Goal: Task Accomplishment & Management: Use online tool/utility

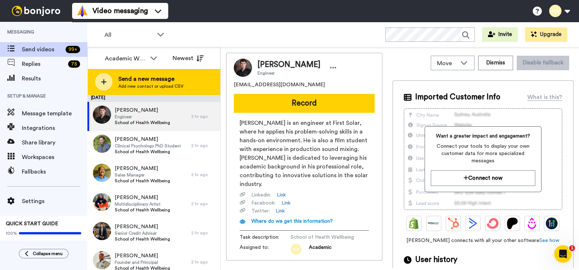
click at [159, 86] on span "Add new contact or upload CSV" at bounding box center [150, 86] width 65 height 6
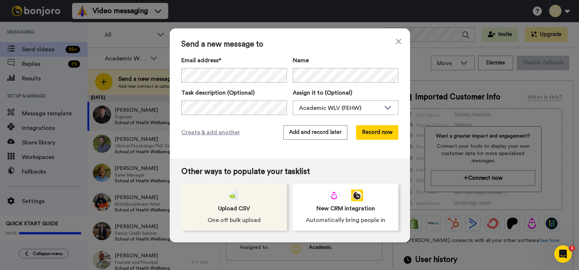
click at [231, 211] on span "Upload CSV" at bounding box center [234, 208] width 32 height 9
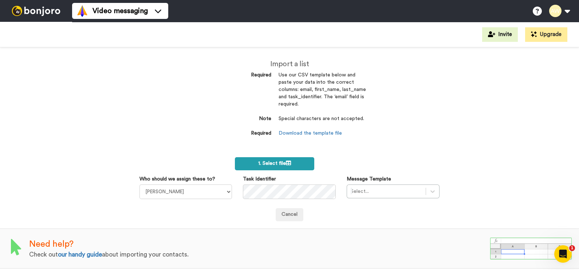
click at [283, 168] on label "1. Select file" at bounding box center [274, 163] width 79 height 13
click at [322, 129] on dd "Special characters are not accepted." at bounding box center [322, 122] width 87 height 15
click at [324, 131] on link "Download the template file" at bounding box center [310, 133] width 63 height 5
click at [368, 121] on div "Import a list Required Use our CSV template below and paste your data into the …" at bounding box center [290, 102] width 164 height 110
click at [277, 165] on span "1. Select file" at bounding box center [274, 163] width 33 height 5
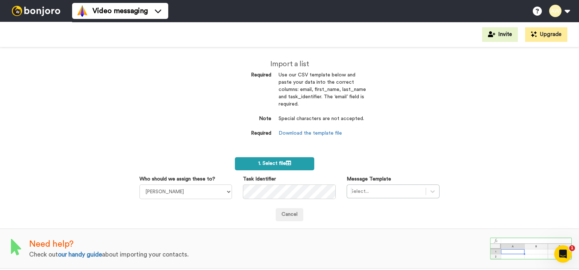
click at [287, 161] on icon at bounding box center [288, 163] width 5 height 5
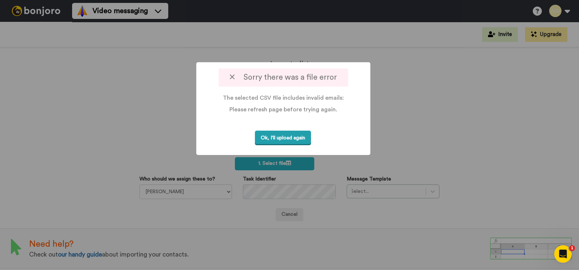
click at [269, 139] on button "Ok, I'll upload again" at bounding box center [283, 138] width 56 height 15
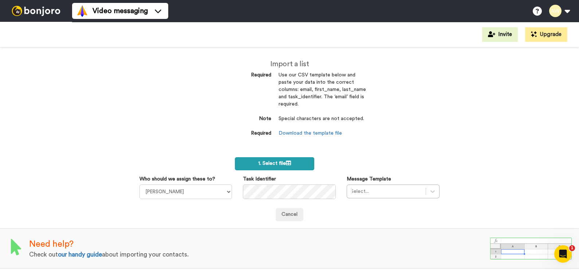
click at [294, 158] on label "1. Select file" at bounding box center [274, 163] width 79 height 13
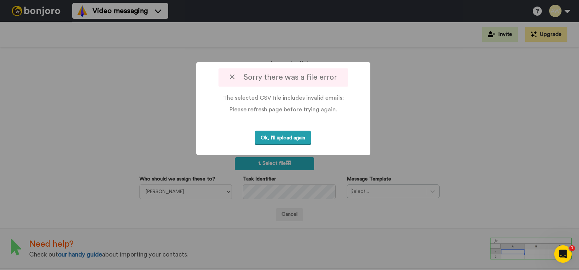
click at [283, 143] on button "Ok, I'll upload again" at bounding box center [283, 138] width 56 height 15
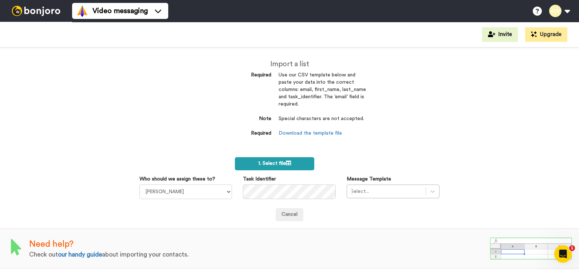
click at [284, 166] on span "1. Select file" at bounding box center [274, 163] width 33 height 5
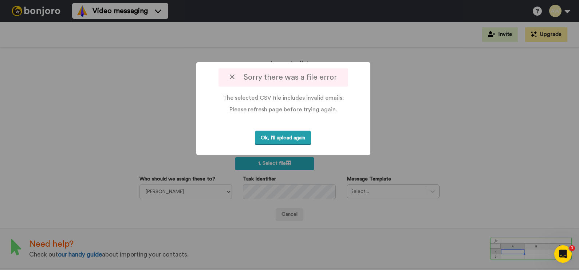
click at [290, 146] on button "Ok, I'll upload again" at bounding box center [283, 138] width 56 height 15
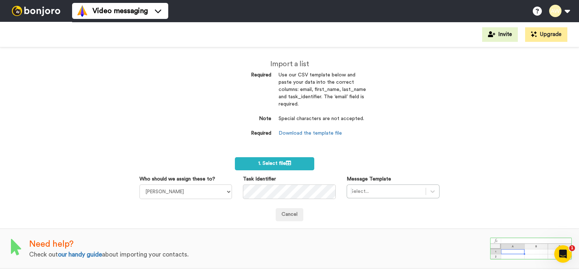
click at [447, 117] on div "Import a list Required Use our CSV template below and paste your data into the …" at bounding box center [289, 158] width 579 height 223
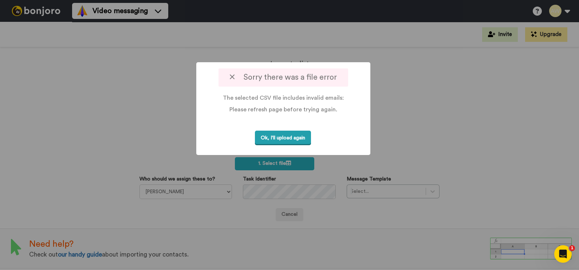
click at [300, 146] on button "Ok, I'll upload again" at bounding box center [283, 138] width 56 height 15
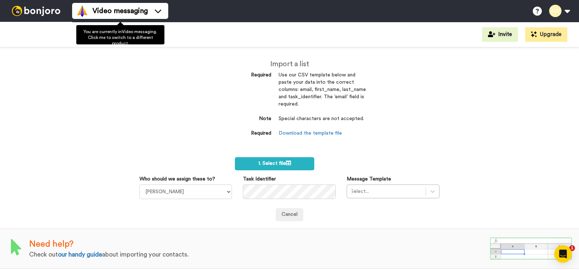
click at [31, 15] on img at bounding box center [36, 11] width 55 height 10
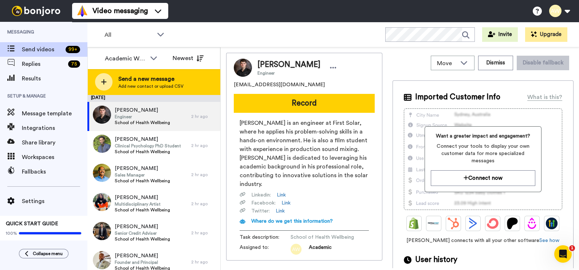
click at [124, 75] on span "Send a new message" at bounding box center [150, 79] width 65 height 9
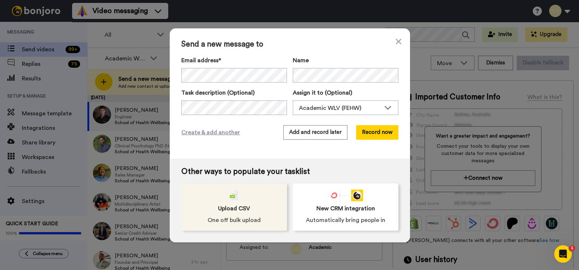
click at [237, 200] on div "Upload CSV One off bulk upload" at bounding box center [234, 206] width 106 height 47
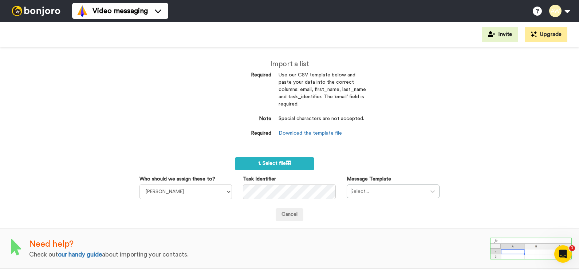
click at [412, 146] on div "Import a list Required Use our CSV template below and paste your data into the …" at bounding box center [289, 158] width 579 height 223
click at [271, 162] on span "1. Select file" at bounding box center [274, 163] width 33 height 5
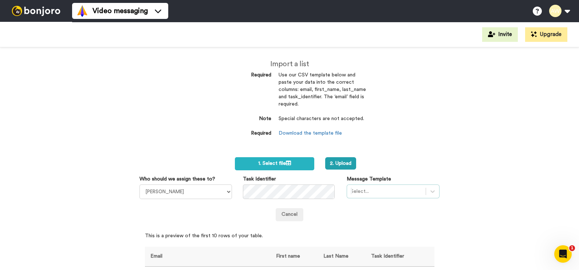
click at [411, 193] on div "Select..." at bounding box center [393, 192] width 93 height 14
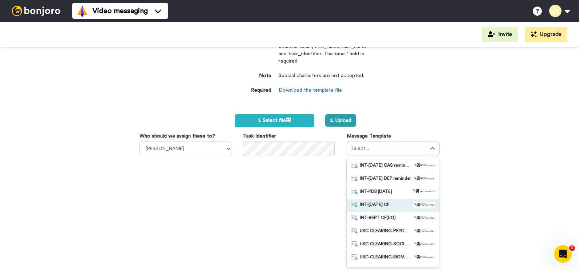
scroll to position [100, 0]
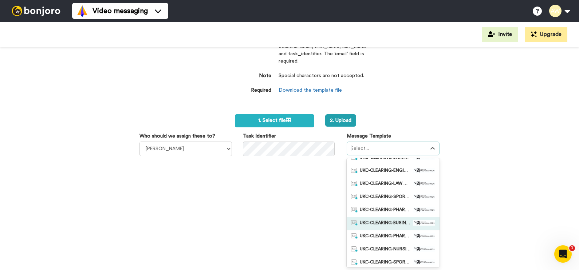
click at [391, 222] on span "UKC-CLEARING-BUSINESS OFFER NO RESPONSE" at bounding box center [385, 223] width 51 height 7
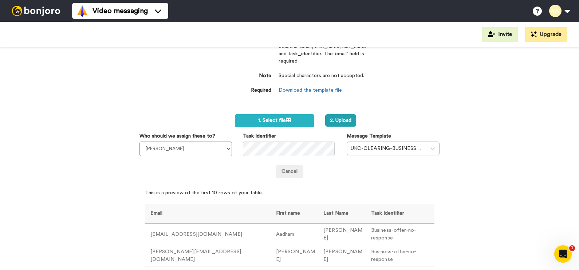
click at [216, 154] on select "[PERSON_NAME] [PERSON_NAME] WLV Academic (FSE) [PERSON_NAME] Ademokoya UK Recru…" at bounding box center [185, 149] width 93 height 15
select select "893d32a1-1eca-438f-900e-e073b28e2bc9"
click at [139, 142] on select "[PERSON_NAME] [PERSON_NAME] WLV Academic (FSE) [PERSON_NAME] Ademokoya UK Recru…" at bounding box center [185, 149] width 93 height 15
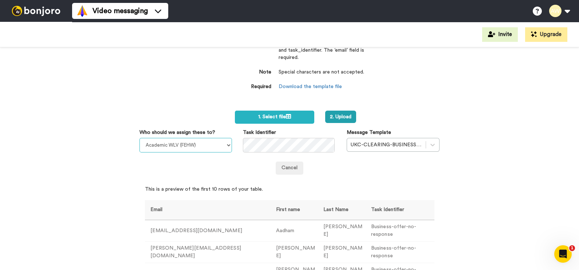
scroll to position [18, 0]
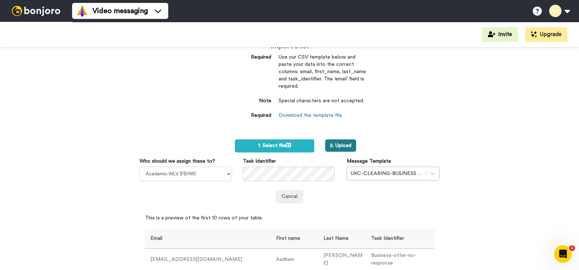
click at [343, 143] on button "2. Upload" at bounding box center [340, 145] width 31 height 12
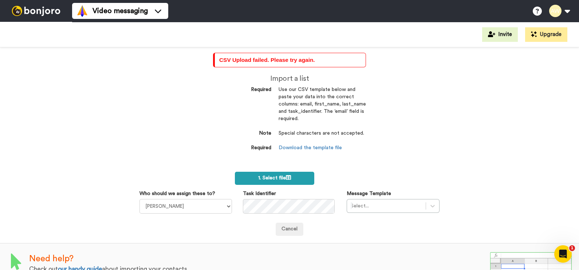
click at [266, 180] on label "1. Select file" at bounding box center [274, 178] width 79 height 13
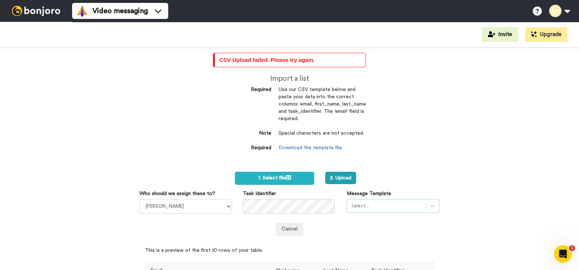
click at [382, 202] on div "Select..." at bounding box center [393, 206] width 93 height 14
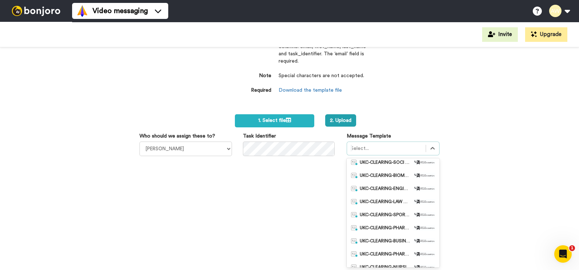
scroll to position [100, 0]
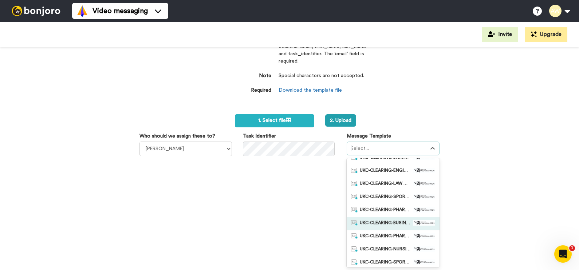
click at [392, 220] on span "UKC-CLEARING-BUSINESS OFFER NO RESPONSE" at bounding box center [385, 223] width 51 height 7
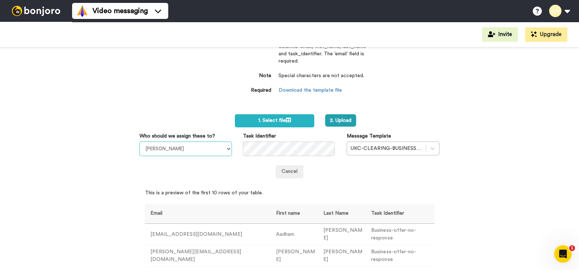
click at [191, 151] on select "Laura Wright Amarjit Duggal WLV Academic (FSE) Divandra Birla Bolutife Ademokoy…" at bounding box center [185, 149] width 93 height 15
select select "893d32a1-1eca-438f-900e-e073b28e2bc9"
click at [139, 142] on select "Laura Wright Amarjit Duggal WLV Academic (FSE) Divandra Birla Bolutife Ademokoy…" at bounding box center [185, 149] width 93 height 15
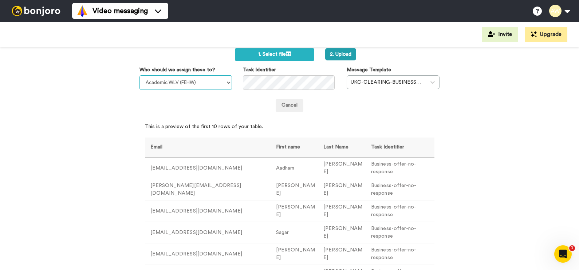
scroll to position [102, 0]
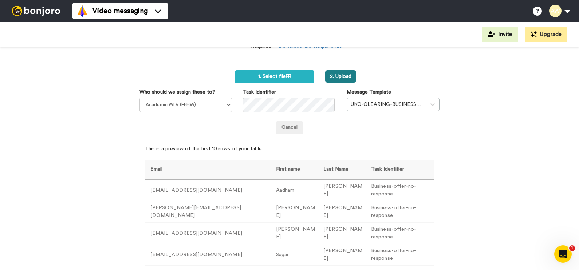
click at [326, 82] on button "2. Upload" at bounding box center [340, 76] width 31 height 12
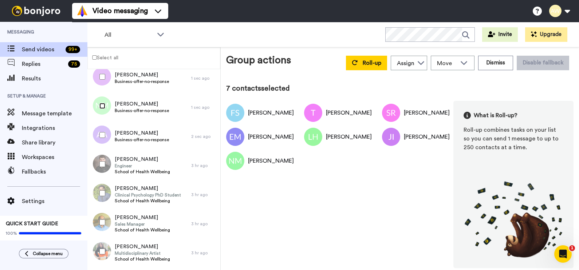
scroll to position [183, 0]
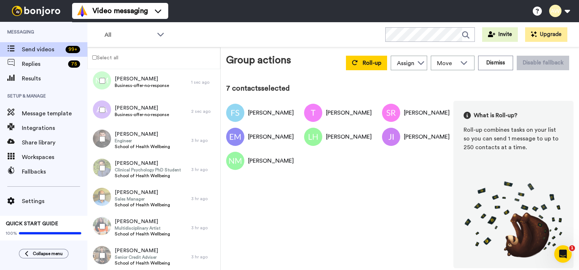
click at [98, 112] on div at bounding box center [101, 109] width 26 height 25
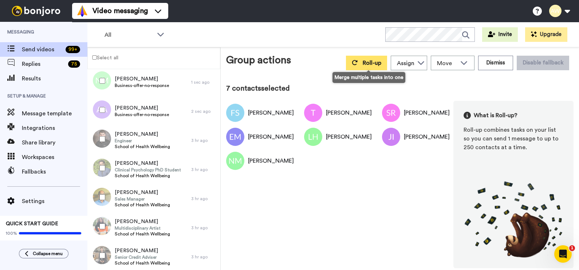
click at [380, 64] on span "Roll-up" at bounding box center [372, 63] width 19 height 6
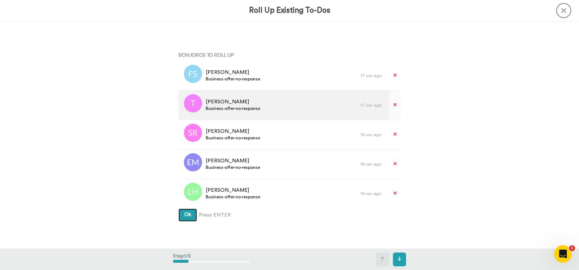
click at [178, 209] on button "Ok" at bounding box center [187, 215] width 19 height 13
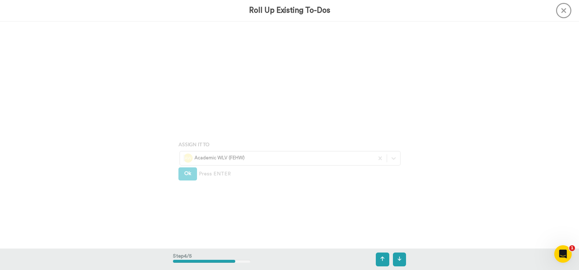
scroll to position [682, 0]
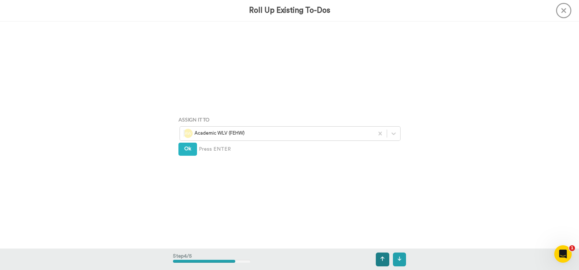
click at [385, 261] on button at bounding box center [382, 260] width 13 height 14
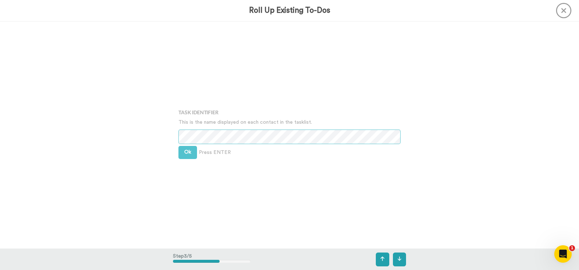
scroll to position [455, 0]
click at [240, 131] on div "Task Identifier This is the name displayed on each contact in the tasklist. Ok …" at bounding box center [289, 134] width 233 height 135
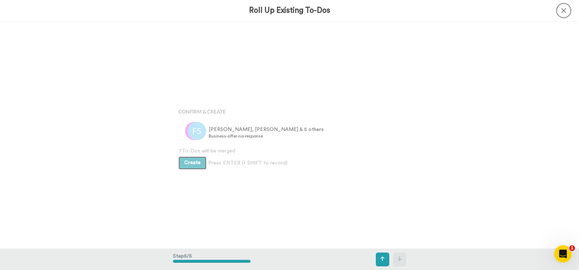
scroll to position [909, 0]
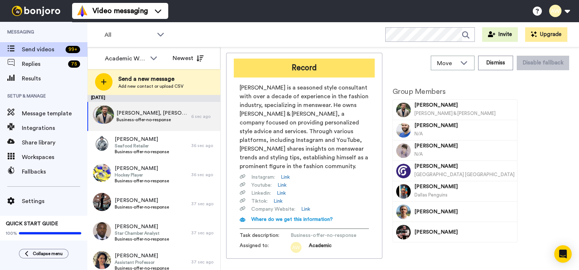
click at [282, 60] on button "Record" at bounding box center [304, 68] width 141 height 19
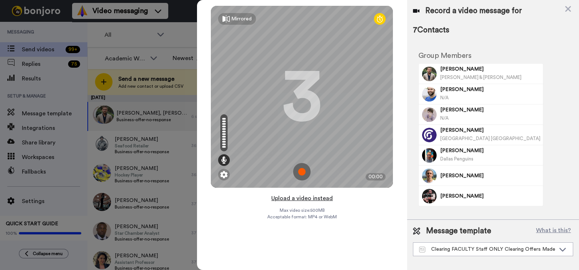
click at [319, 199] on button "Upload a video instead" at bounding box center [302, 198] width 66 height 9
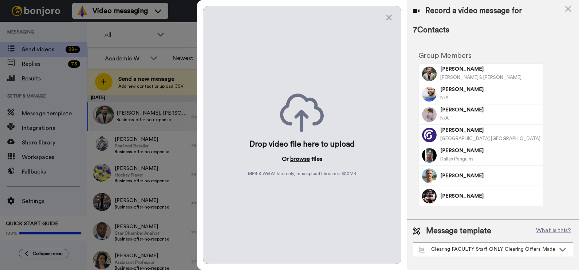
click at [299, 156] on button "browse" at bounding box center [300, 159] width 20 height 9
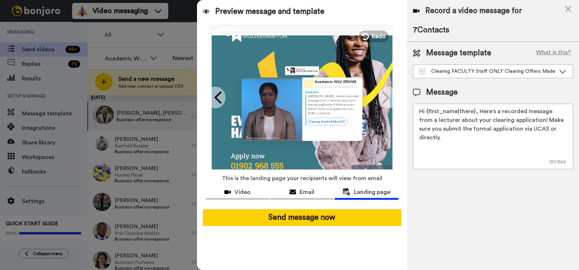
click at [355, 245] on div "Preview message and template Play/Pause 0:00 / 1:24 Surprise! I’ve got a messag…" at bounding box center [302, 135] width 210 height 270
click at [459, 117] on textarea "Hi {first_name|there}, Here's a recorded message from a lecturer about your cle…" at bounding box center [493, 137] width 160 height 66
click at [478, 112] on textarea "Hi {first_name|there}, Here's a recorded message from a lecturer about your cle…" at bounding box center [493, 137] width 160 height 66
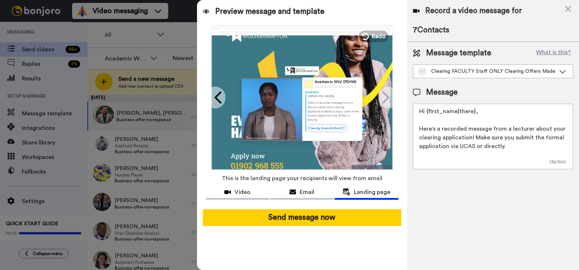
click at [512, 151] on textarea "Hi {first_name|there}, Here's a recorded message from a lecturer about your cle…" at bounding box center [493, 137] width 160 height 66
type textarea "Hi {first_name|there}, Here's a recorded message from a lecturer about your cle…"
click at [282, 192] on div "Email" at bounding box center [302, 192] width 64 height 9
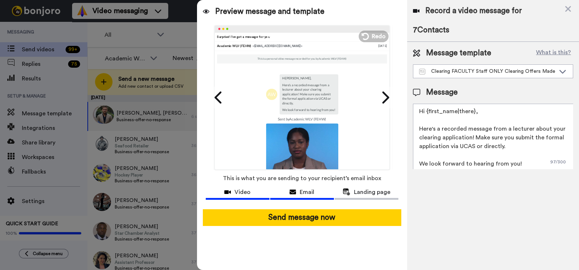
click at [247, 192] on span "Video" at bounding box center [242, 192] width 16 height 9
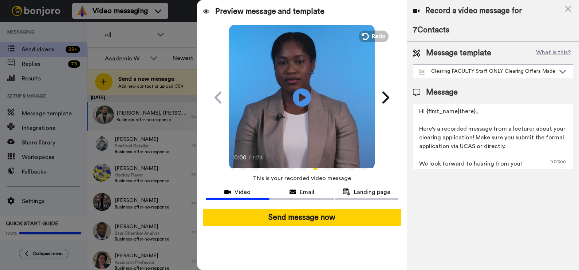
click at [315, 95] on video at bounding box center [302, 97] width 146 height 146
click at [352, 255] on div "Preview message and template Play/Pause 0:09 / 1:24 Surprise! I’ve got a messag…" at bounding box center [302, 135] width 210 height 270
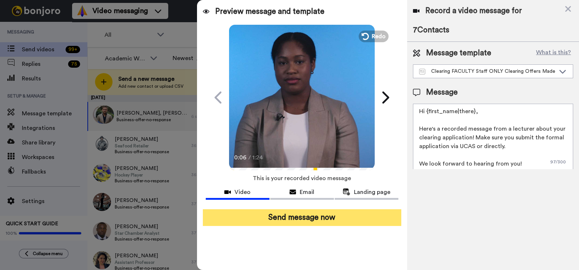
click at [304, 215] on button "Send message now" at bounding box center [302, 217] width 198 height 17
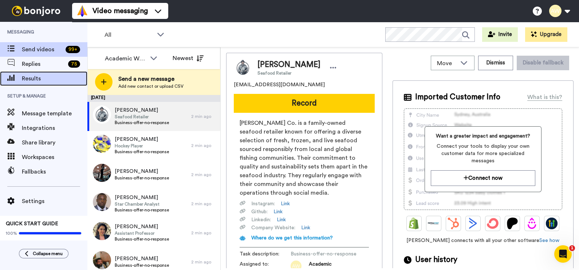
click at [60, 79] on span "Results" at bounding box center [55, 78] width 66 height 9
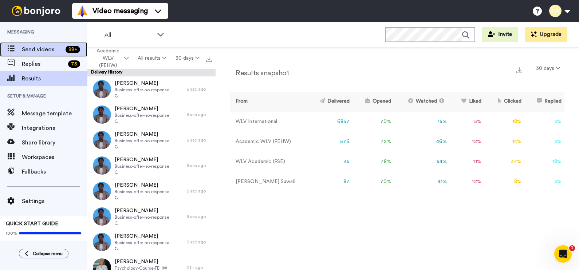
click at [46, 51] on span "Send videos" at bounding box center [42, 49] width 41 height 9
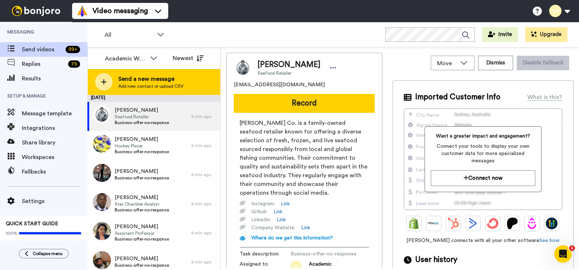
click at [163, 78] on span "Send a new message" at bounding box center [150, 79] width 65 height 9
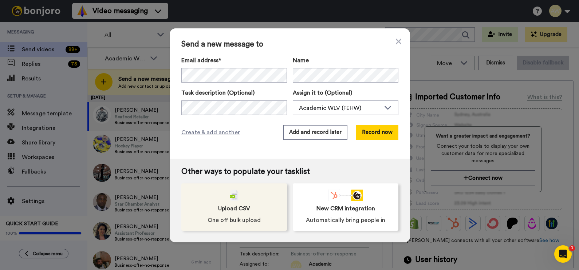
click at [241, 204] on span "Upload CSV" at bounding box center [234, 208] width 32 height 9
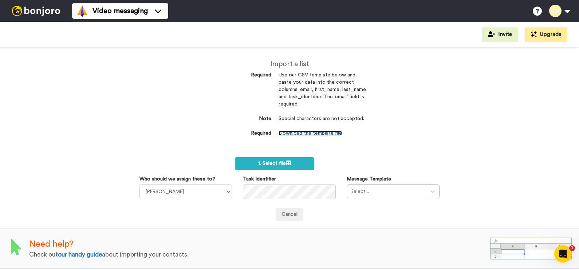
click at [313, 135] on link "Download the template file" at bounding box center [310, 133] width 63 height 5
click at [418, 131] on div "Import a list Required Use our CSV template below and paste your data into the …" at bounding box center [289, 158] width 579 height 223
click at [209, 195] on select "Laura Wright Amarjit Duggal WLV Academic (FSE) Divandra Birla Bolutife Ademokoy…" at bounding box center [185, 192] width 93 height 15
select select "893d32a1-1eca-438f-900e-e073b28e2bc9"
click at [139, 185] on select "Laura Wright Amarjit Duggal WLV Academic (FSE) Divandra Birla Bolutife Ademokoy…" at bounding box center [185, 192] width 93 height 15
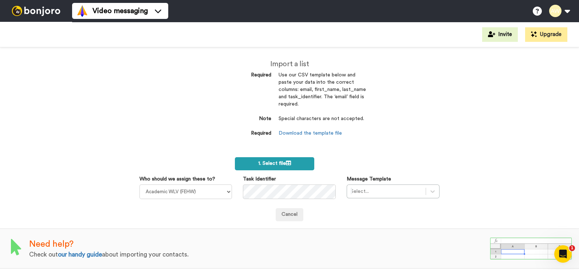
click at [275, 167] on label "1. Select file" at bounding box center [274, 163] width 79 height 13
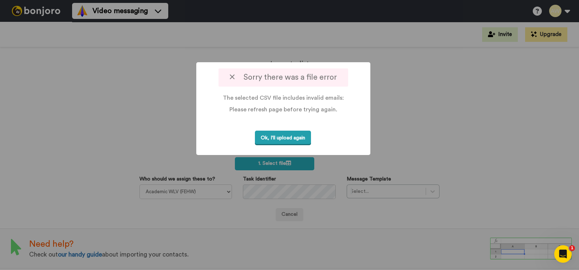
click at [292, 144] on button "Ok, I'll upload again" at bounding box center [283, 138] width 56 height 15
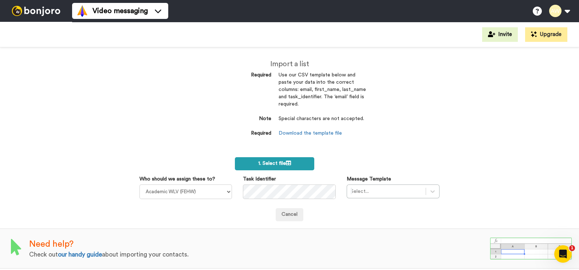
click at [291, 160] on label "1. Select file" at bounding box center [274, 163] width 79 height 13
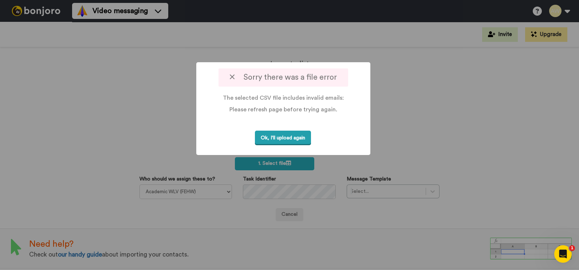
click at [292, 146] on button "Ok, I'll upload again" at bounding box center [283, 138] width 56 height 15
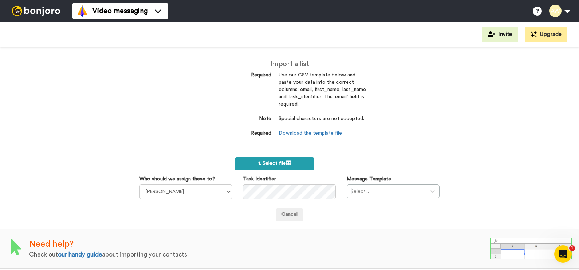
click at [284, 165] on span "1. Select file" at bounding box center [274, 163] width 33 height 5
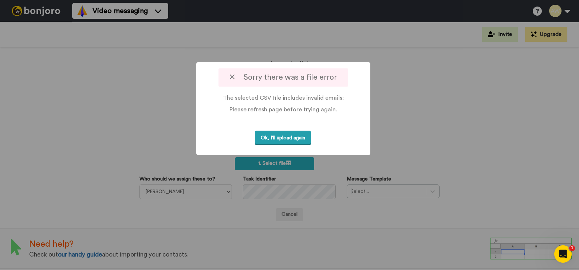
click at [298, 142] on button "Ok, I'll upload again" at bounding box center [283, 138] width 56 height 15
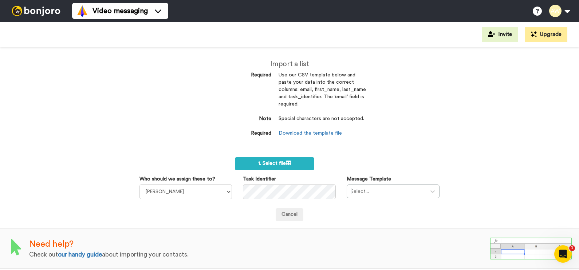
click at [275, 162] on span "1. Select file" at bounding box center [274, 163] width 33 height 5
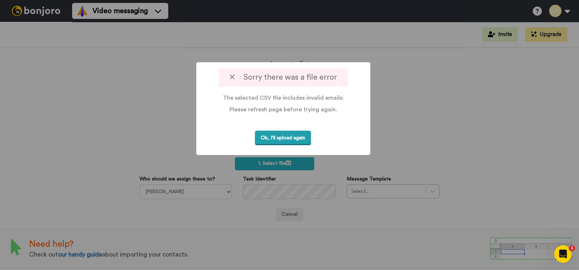
click at [286, 145] on button "Ok, I'll upload again" at bounding box center [283, 138] width 56 height 15
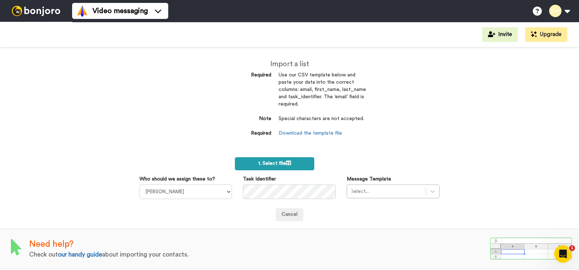
click at [273, 162] on span "1. Select file" at bounding box center [274, 163] width 33 height 5
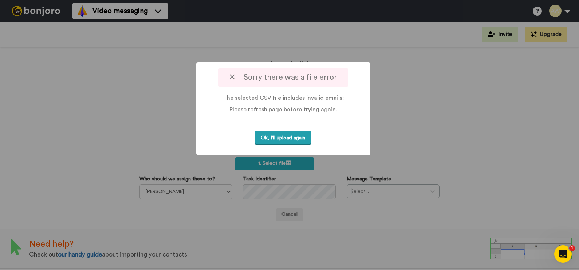
click at [264, 146] on button "Ok, I'll upload again" at bounding box center [283, 138] width 56 height 15
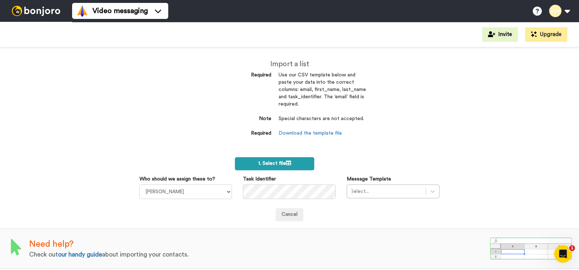
click at [264, 160] on label "1. Select file" at bounding box center [274, 163] width 79 height 13
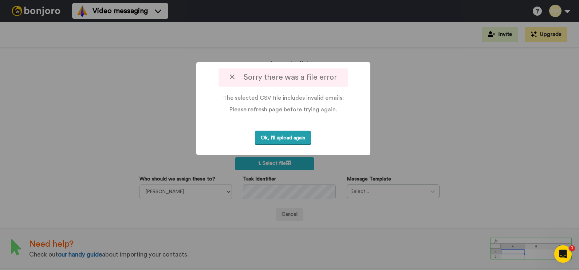
click at [289, 144] on button "Ok, I'll upload again" at bounding box center [283, 138] width 56 height 15
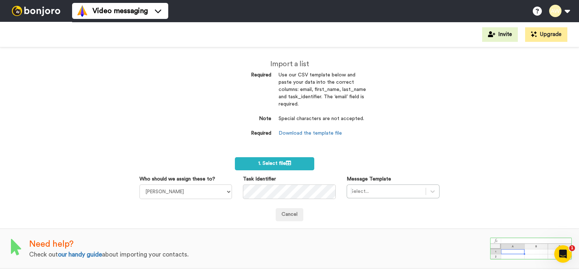
click at [134, 129] on div "Import a list Required Use our CSV template below and paste your data into the …" at bounding box center [289, 158] width 579 height 223
click at [286, 166] on icon at bounding box center [288, 163] width 5 height 5
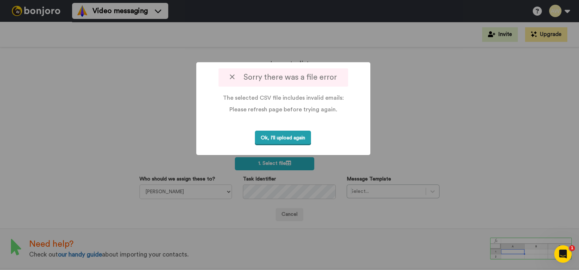
click at [295, 141] on button "Ok, I'll upload again" at bounding box center [283, 138] width 56 height 15
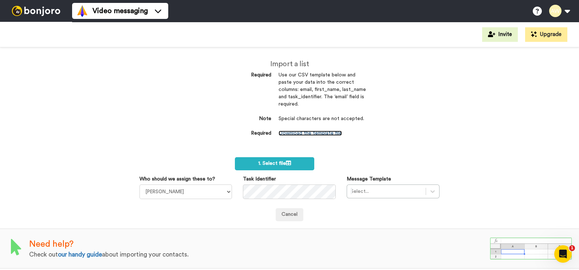
click at [306, 133] on link "Download the template file" at bounding box center [310, 133] width 63 height 5
drag, startPoint x: 182, startPoint y: 131, endPoint x: 183, endPoint y: 142, distance: 11.4
click at [182, 131] on div "Import a list Required Use our CSV template below and paste your data into the …" at bounding box center [289, 158] width 579 height 223
click at [282, 170] on label "1. Select file" at bounding box center [274, 163] width 79 height 13
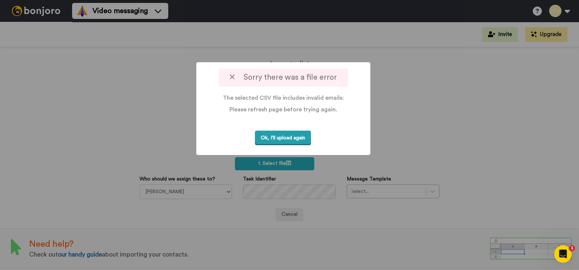
click at [280, 146] on button "Ok, I'll upload again" at bounding box center [283, 138] width 56 height 15
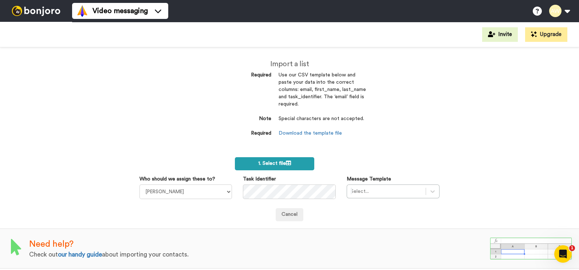
click at [280, 162] on span "1. Select file" at bounding box center [274, 163] width 33 height 5
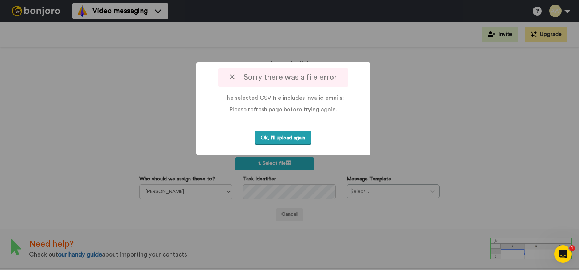
click at [286, 146] on button "Ok, I'll upload again" at bounding box center [283, 138] width 56 height 15
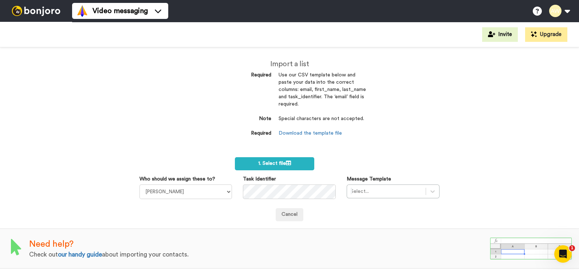
click at [302, 136] on dd "Download the template file" at bounding box center [322, 133] width 87 height 7
click at [297, 134] on link "Download the template file" at bounding box center [310, 133] width 63 height 5
click at [277, 163] on span "1. Select file" at bounding box center [274, 163] width 33 height 5
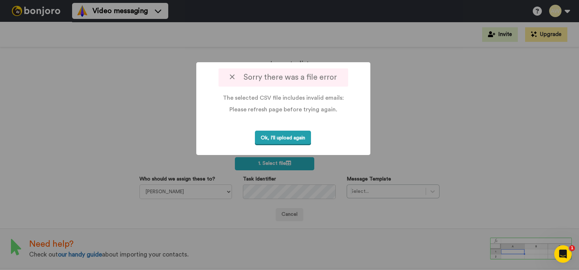
click at [296, 143] on button "Ok, I'll upload again" at bounding box center [283, 138] width 56 height 15
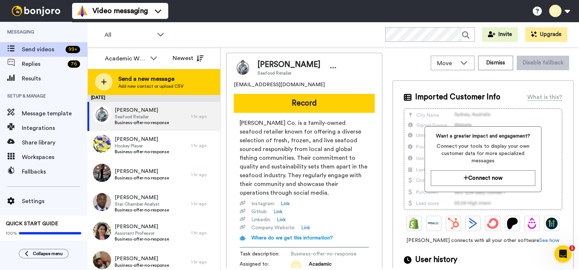
click at [138, 79] on span "Send a new message" at bounding box center [150, 79] width 65 height 9
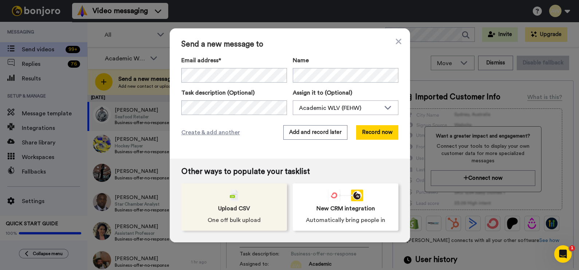
click at [251, 204] on div "Upload CSV One off bulk upload" at bounding box center [234, 206] width 106 height 47
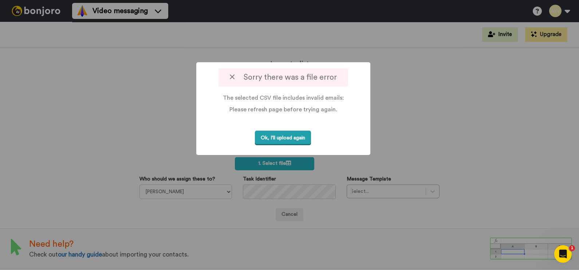
click at [297, 146] on button "Ok, I'll upload again" at bounding box center [283, 138] width 56 height 15
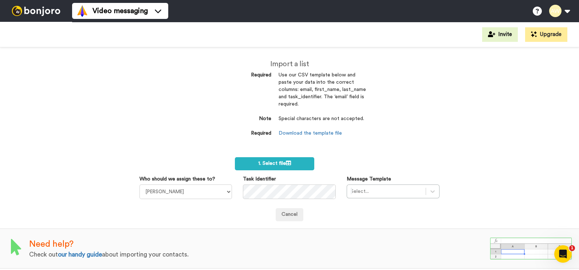
click at [317, 130] on dd "Download the template file" at bounding box center [322, 133] width 87 height 7
click at [313, 133] on link "Download the template file" at bounding box center [310, 133] width 63 height 5
click at [287, 157] on div "Import a list Required Use our CSV template below and paste your data into the …" at bounding box center [290, 102] width 164 height 110
click at [263, 165] on span "1. Select file" at bounding box center [274, 163] width 33 height 5
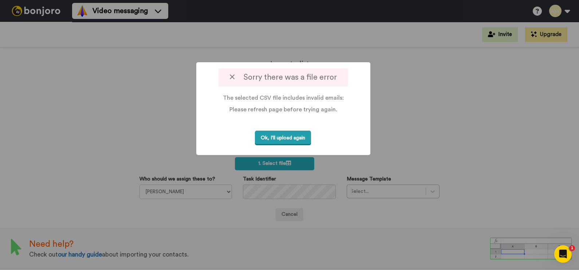
click at [298, 146] on button "Ok, I'll upload again" at bounding box center [283, 138] width 56 height 15
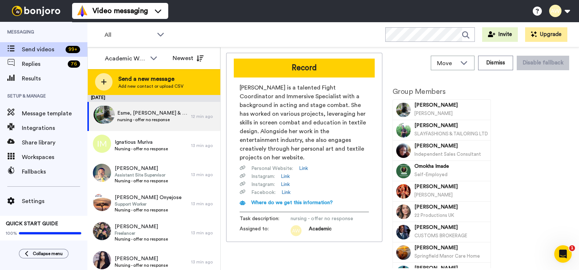
click at [152, 77] on span "Send a new message" at bounding box center [150, 79] width 65 height 9
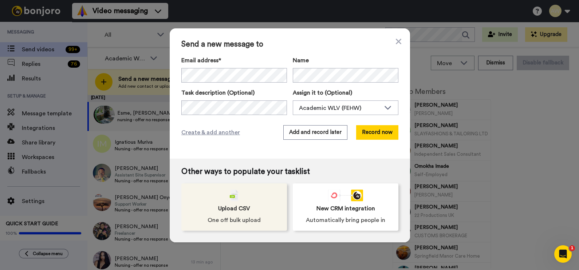
click at [218, 191] on div "Upload CSV One off bulk upload" at bounding box center [234, 206] width 106 height 47
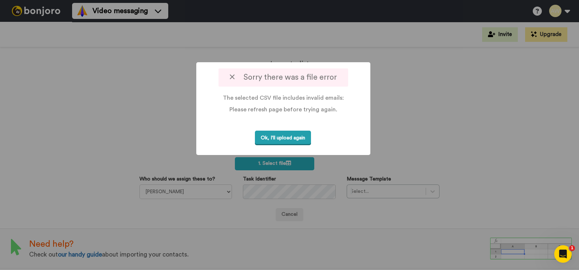
click at [289, 146] on button "Ok, I'll upload again" at bounding box center [283, 138] width 56 height 15
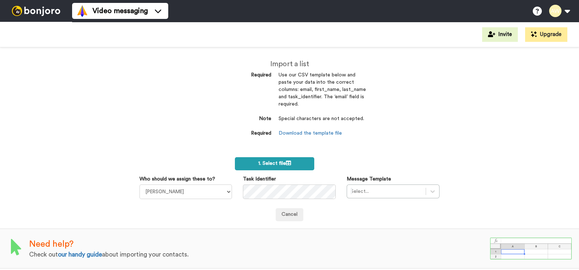
click at [260, 161] on span "1. Select file" at bounding box center [274, 163] width 33 height 5
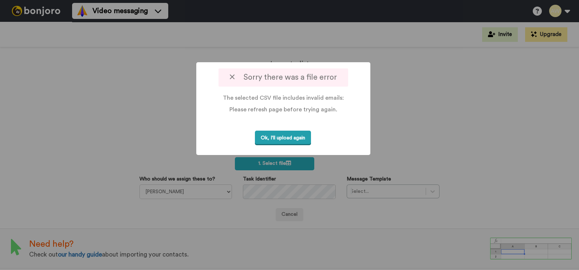
click at [276, 146] on button "Ok, I'll upload again" at bounding box center [283, 138] width 56 height 15
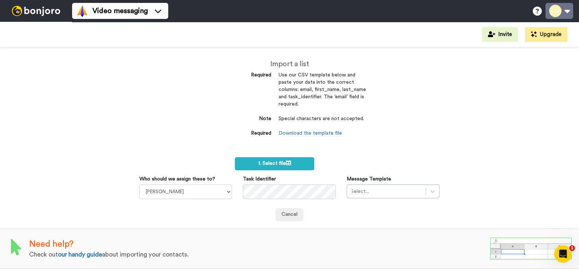
click at [552, 16] on button at bounding box center [559, 11] width 28 height 16
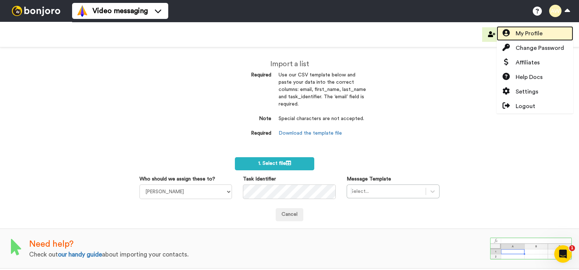
click at [532, 36] on span "My Profile" at bounding box center [529, 33] width 27 height 9
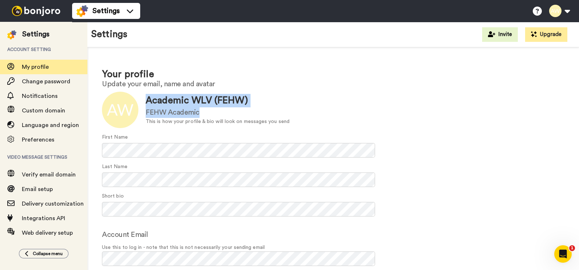
drag, startPoint x: 144, startPoint y: 99, endPoint x: 213, endPoint y: 117, distance: 71.4
click at [213, 117] on div "Update Academic WLV (FEHW) FEHW Academic This is how your profile & bio will lo…" at bounding box center [333, 110] width 462 height 36
copy div "Academic WLV (FEHW) FEHW Academic"
